Goal: Navigation & Orientation: Find specific page/section

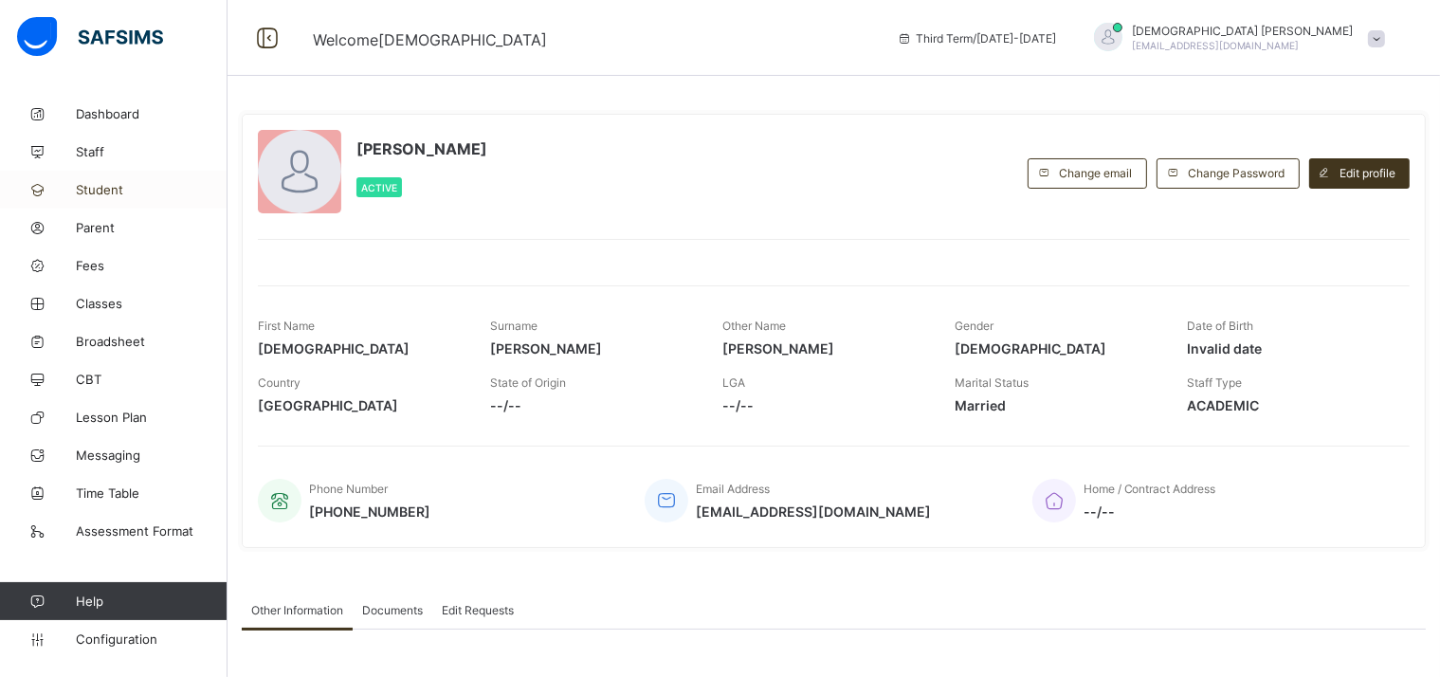
click at [118, 193] on span "Student" at bounding box center [152, 189] width 152 height 15
